Goal: Task Accomplishment & Management: Manage account settings

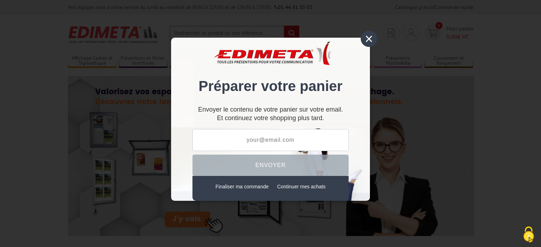
click at [304, 185] on link "Continuer mes achats" at bounding box center [301, 187] width 48 height 6
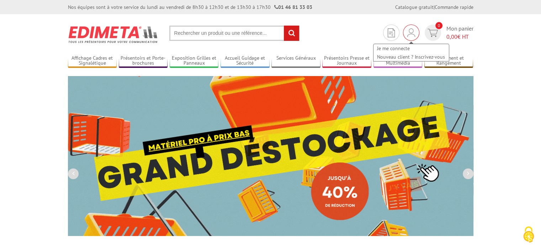
click at [405, 34] on div "Je me connecte Nouveau client ? Inscrivez-vous" at bounding box center [411, 33] width 16 height 16
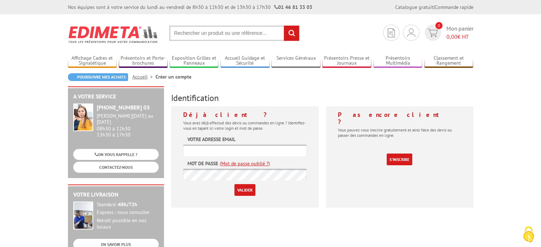
click at [213, 141] on label "Votre adresse email" at bounding box center [211, 139] width 48 height 7
click at [204, 155] on input "text" at bounding box center [244, 151] width 123 height 12
type input "julien@2apli.fr"
click at [237, 164] on link "(Mot de passe oublié ?)" at bounding box center [245, 163] width 50 height 7
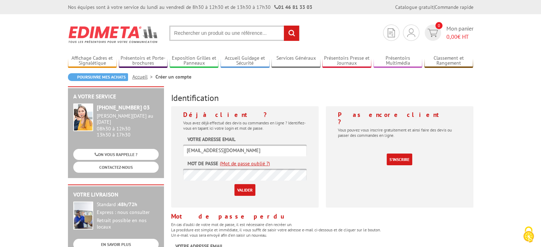
click at [237, 164] on link "(Mot de passe oublié ?)" at bounding box center [245, 163] width 50 height 7
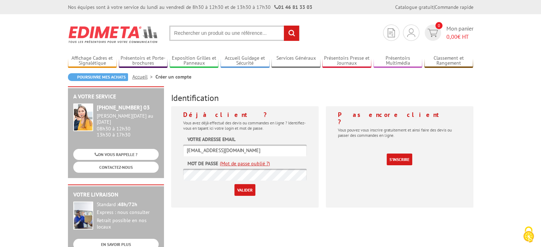
click at [247, 163] on link "(Mot de passe oublié ?)" at bounding box center [245, 163] width 50 height 7
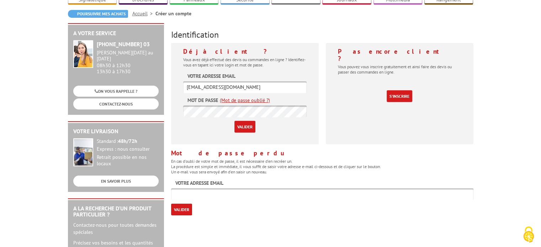
scroll to position [67, 0]
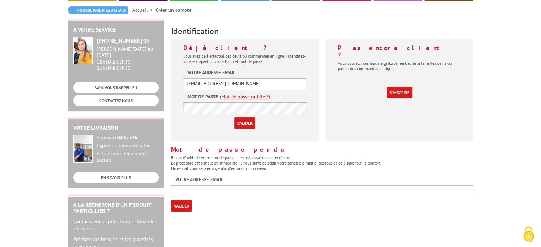
click at [194, 187] on input "text" at bounding box center [322, 191] width 302 height 12
type input "julien@2apli.fr"
click at [185, 206] on input "Valider" at bounding box center [181, 206] width 21 height 12
